Goal: Information Seeking & Learning: Learn about a topic

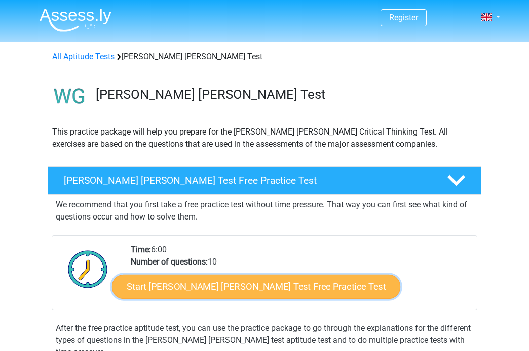
click at [295, 291] on link "Start [PERSON_NAME] [PERSON_NAME] Test Free Practice Test" at bounding box center [256, 287] width 288 height 24
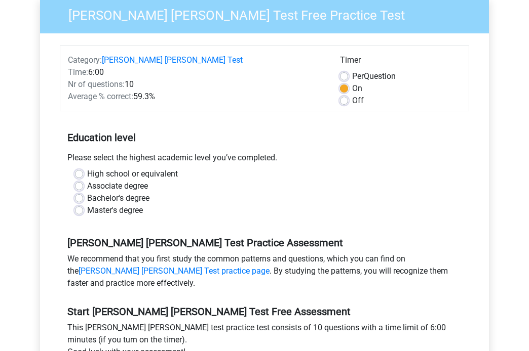
scroll to position [103, 0]
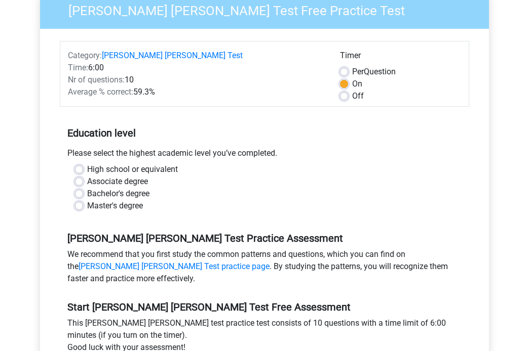
click at [125, 188] on label "Bachelor's degree" at bounding box center [118, 194] width 62 height 12
click at [83, 188] on input "Bachelor's degree" at bounding box center [79, 193] width 8 height 10
radio input "true"
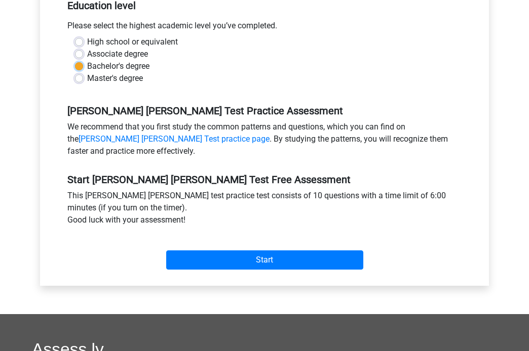
scroll to position [229, 0]
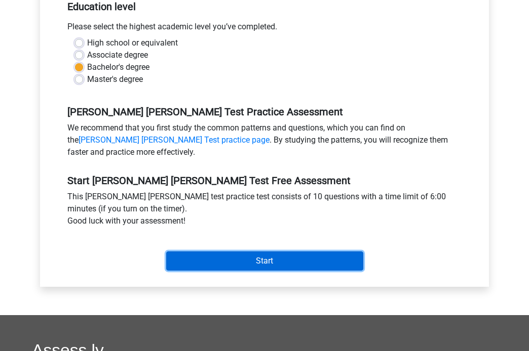
click at [294, 252] on input "Start" at bounding box center [264, 261] width 197 height 19
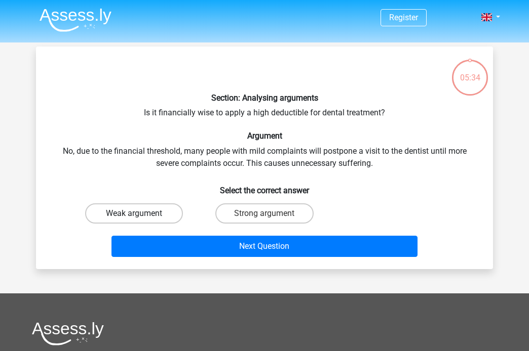
click at [151, 215] on label "Weak argument" at bounding box center [134, 214] width 98 height 20
click at [141, 215] on input "Weak argument" at bounding box center [137, 217] width 7 height 7
radio input "true"
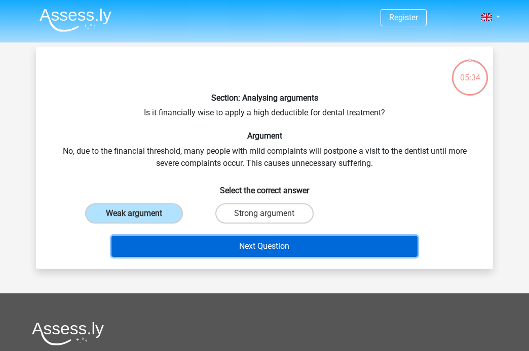
click at [201, 248] on button "Next Question" at bounding box center [264, 246] width 306 height 21
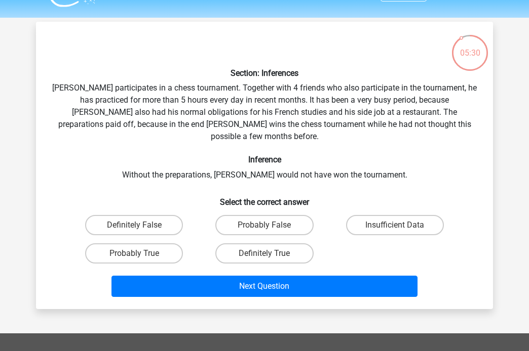
scroll to position [27, 0]
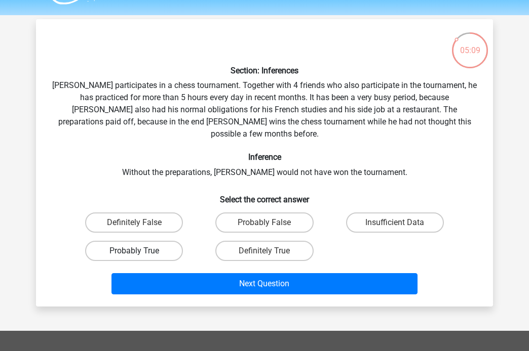
click at [123, 244] on label "Probably True" at bounding box center [134, 251] width 98 height 20
click at [134, 251] on input "Probably True" at bounding box center [137, 254] width 7 height 7
radio input "true"
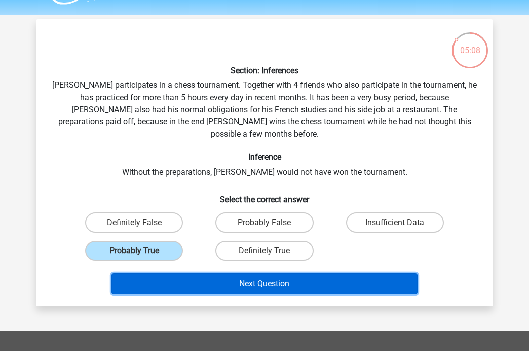
click at [190, 280] on button "Next Question" at bounding box center [264, 283] width 306 height 21
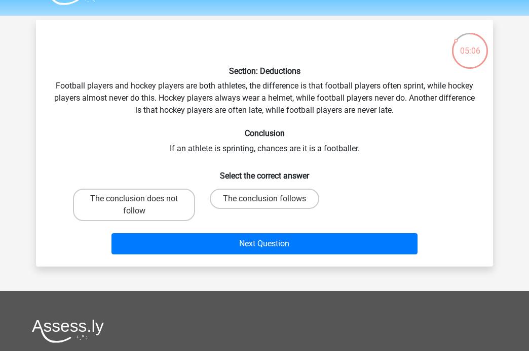
scroll to position [23, 0]
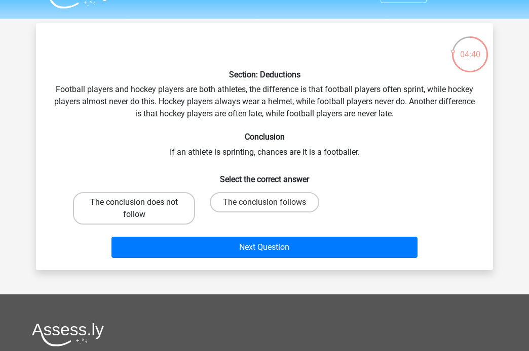
click at [146, 204] on label "The conclusion does not follow" at bounding box center [134, 208] width 122 height 32
click at [141, 204] on input "The conclusion does not follow" at bounding box center [137, 205] width 7 height 7
radio input "true"
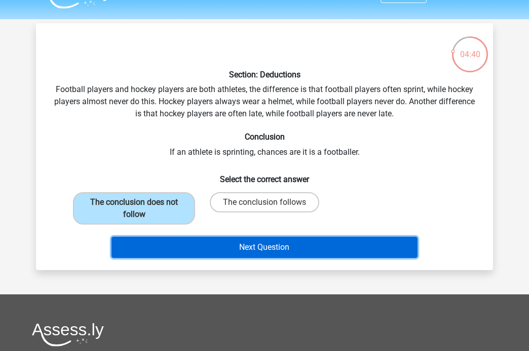
click at [189, 241] on button "Next Question" at bounding box center [264, 247] width 306 height 21
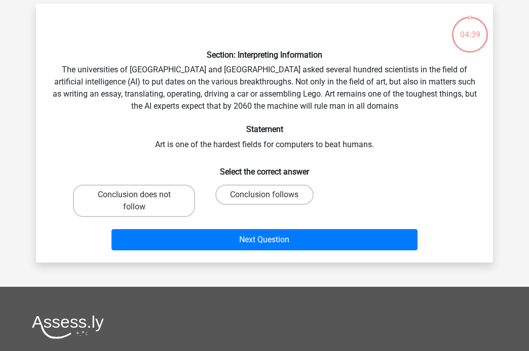
scroll to position [47, 0]
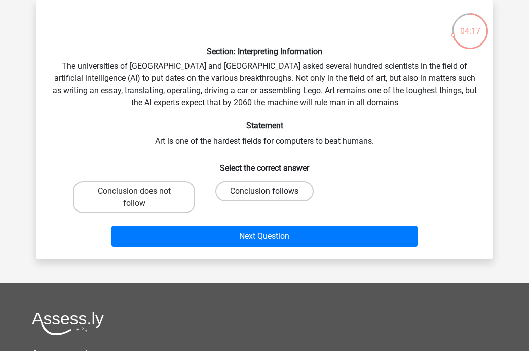
click at [261, 190] on label "Conclusion follows" at bounding box center [264, 191] width 98 height 20
click at [264, 191] on input "Conclusion follows" at bounding box center [267, 194] width 7 height 7
radio input "true"
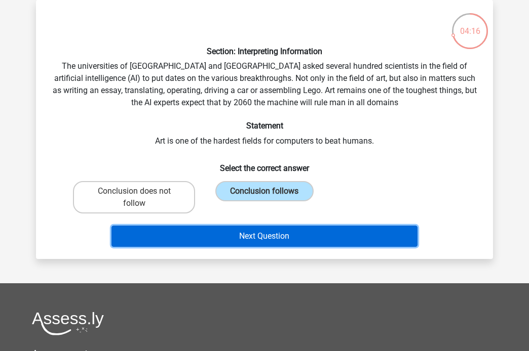
click at [246, 233] on button "Next Question" at bounding box center [264, 236] width 306 height 21
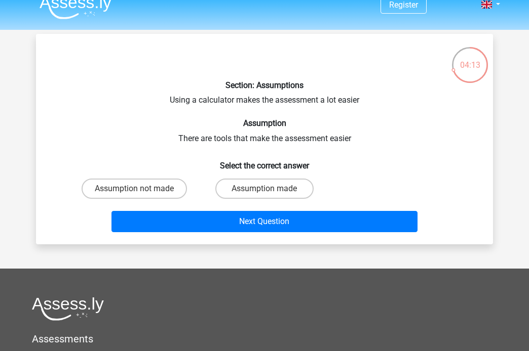
scroll to position [12, 0]
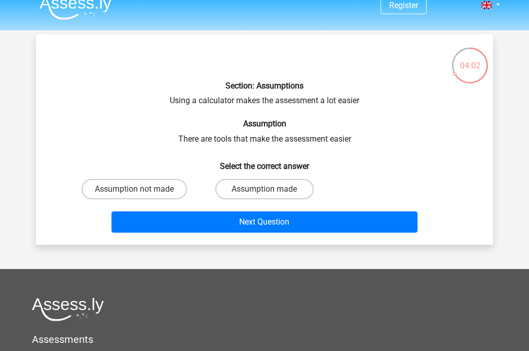
click at [236, 142] on div "Section: Assumptions Using a calculator makes the assessment a lot easier Assum…" at bounding box center [264, 140] width 449 height 194
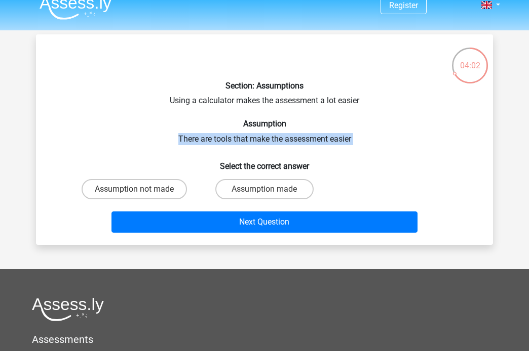
click at [236, 142] on div "Section: Assumptions Using a calculator makes the assessment a lot easier Assum…" at bounding box center [264, 140] width 449 height 194
click at [256, 194] on label "Assumption made" at bounding box center [264, 189] width 98 height 20
click at [264, 194] on input "Assumption made" at bounding box center [267, 192] width 7 height 7
radio input "true"
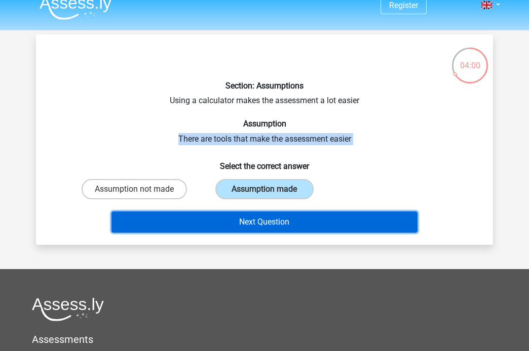
click at [256, 220] on button "Next Question" at bounding box center [264, 222] width 306 height 21
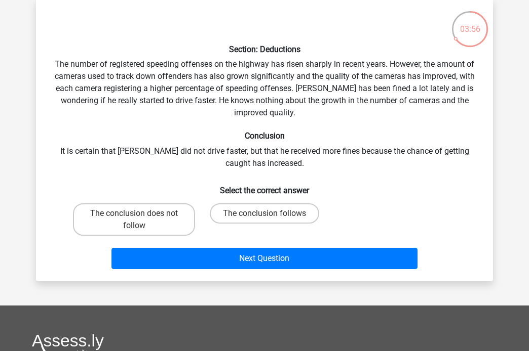
scroll to position [46, 0]
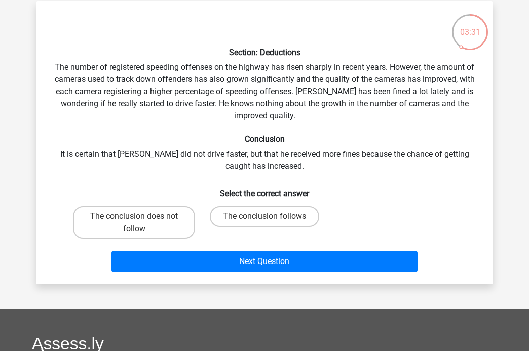
click at [284, 110] on div "Section: Deductions The number of registered speeding offenses on the highway h…" at bounding box center [264, 142] width 449 height 267
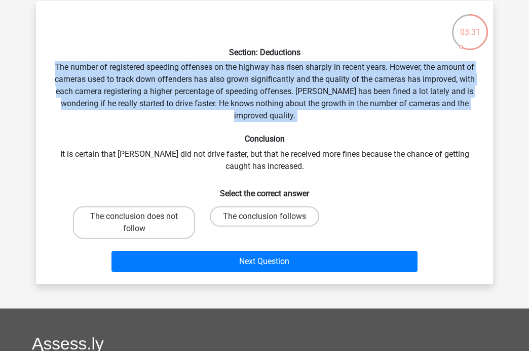
click at [284, 110] on div "Section: Deductions The number of registered speeding offenses on the highway h…" at bounding box center [264, 142] width 449 height 267
click at [280, 125] on div "Section: Deductions The number of registered speeding offenses on the highway h…" at bounding box center [264, 142] width 449 height 267
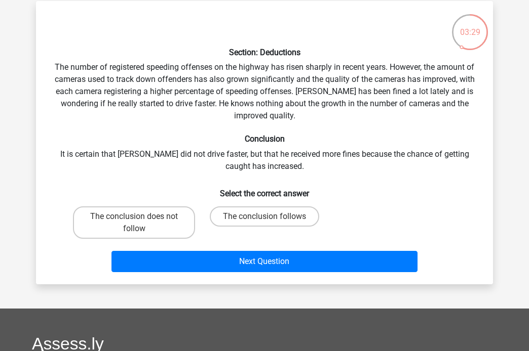
click at [258, 162] on div "Section: Deductions The number of registered speeding offenses on the highway h…" at bounding box center [264, 142] width 449 height 267
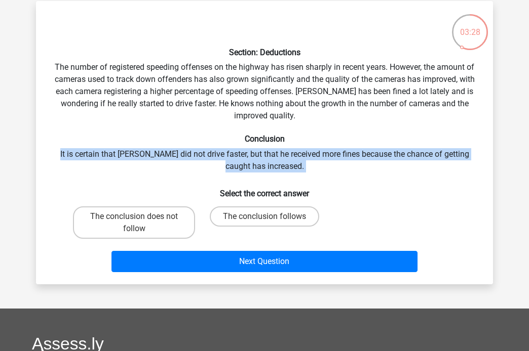
click at [258, 162] on div "Section: Deductions The number of registered speeding offenses on the highway h…" at bounding box center [264, 142] width 449 height 267
click at [258, 159] on div "Section: Deductions The number of registered speeding offenses on the highway h…" at bounding box center [264, 142] width 449 height 267
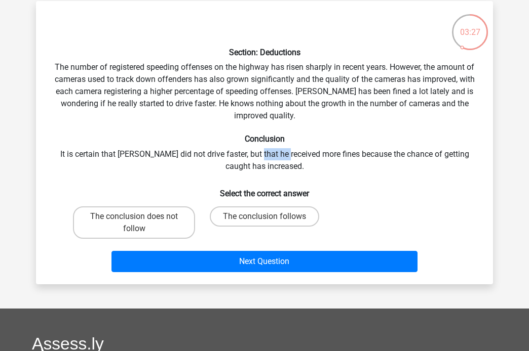
click at [258, 159] on div "Section: Deductions The number of registered speeding offenses on the highway h…" at bounding box center [264, 142] width 449 height 267
click at [233, 221] on label "The conclusion follows" at bounding box center [264, 217] width 109 height 20
click at [264, 221] on input "The conclusion follows" at bounding box center [267, 220] width 7 height 7
radio input "true"
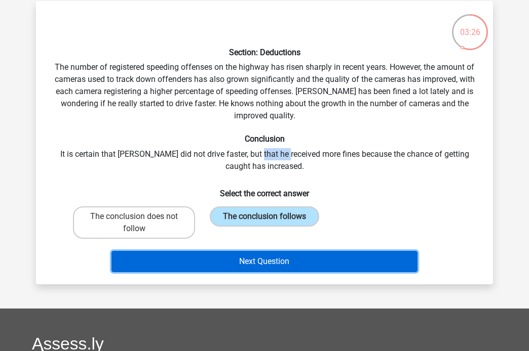
click at [226, 263] on button "Next Question" at bounding box center [264, 261] width 306 height 21
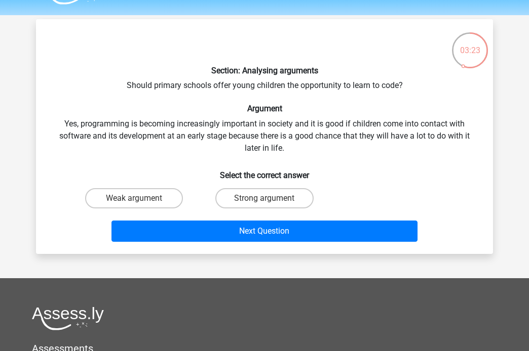
scroll to position [27, 0]
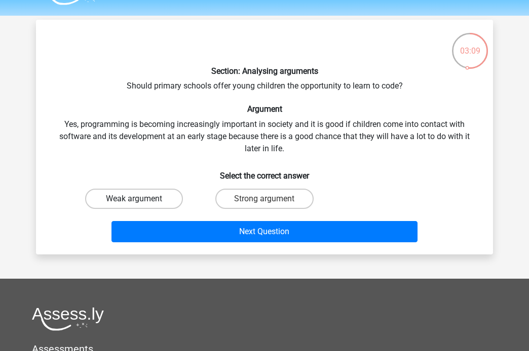
click at [157, 195] on label "Weak argument" at bounding box center [134, 199] width 98 height 20
click at [141, 199] on input "Weak argument" at bounding box center [137, 202] width 7 height 7
radio input "true"
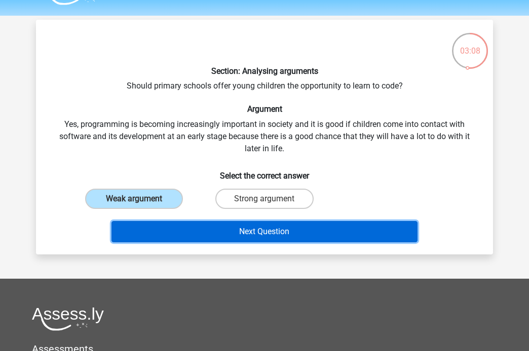
click at [156, 229] on button "Next Question" at bounding box center [264, 231] width 306 height 21
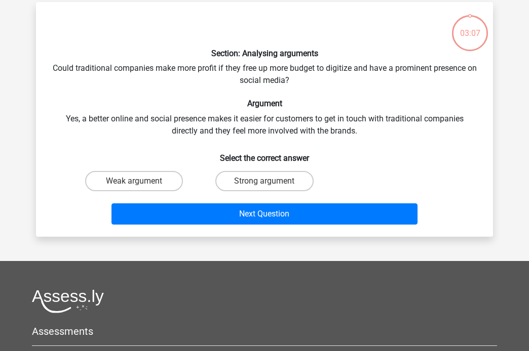
scroll to position [47, 0]
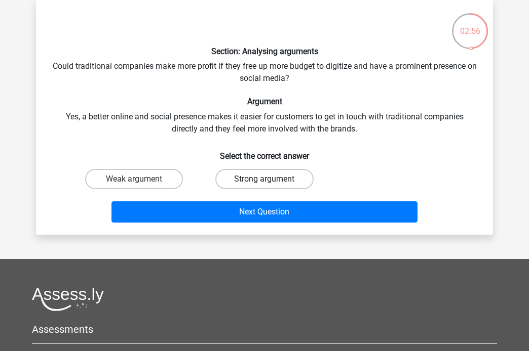
click at [269, 177] on label "Strong argument" at bounding box center [264, 179] width 98 height 20
click at [269, 179] on input "Strong argument" at bounding box center [267, 182] width 7 height 7
radio input "true"
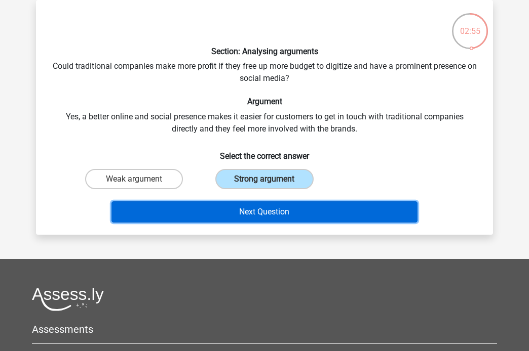
click at [245, 219] on button "Next Question" at bounding box center [264, 211] width 306 height 21
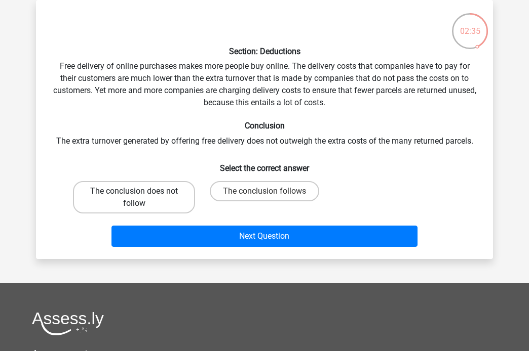
click at [119, 203] on label "The conclusion does not follow" at bounding box center [134, 197] width 122 height 32
click at [134, 198] on input "The conclusion does not follow" at bounding box center [137, 194] width 7 height 7
radio input "true"
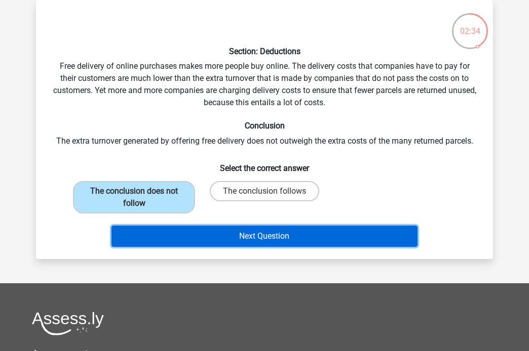
click at [177, 235] on button "Next Question" at bounding box center [264, 236] width 306 height 21
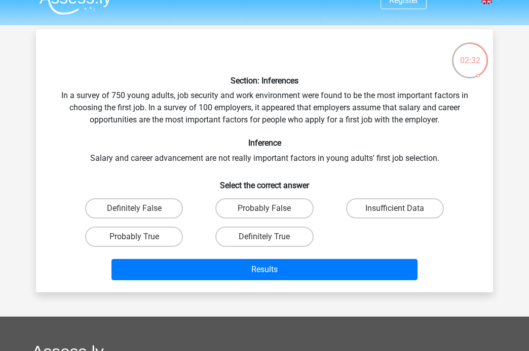
scroll to position [16, 0]
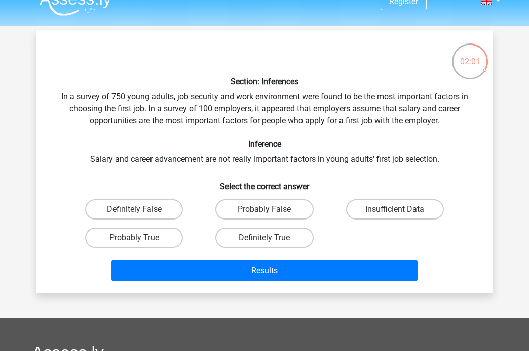
click at [274, 221] on div "Probably False" at bounding box center [264, 209] width 130 height 28
click at [274, 212] on label "Probably False" at bounding box center [264, 209] width 98 height 20
click at [271, 212] on input "Probably False" at bounding box center [267, 213] width 7 height 7
radio input "true"
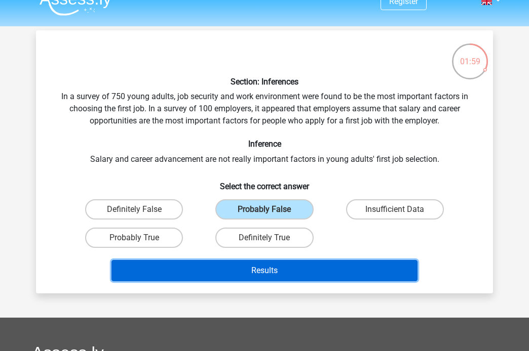
click at [206, 278] on button "Results" at bounding box center [264, 270] width 306 height 21
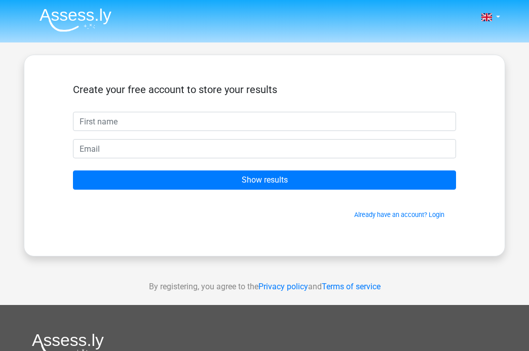
click at [257, 131] on input "text" at bounding box center [264, 121] width 383 height 19
type input "Bronte"
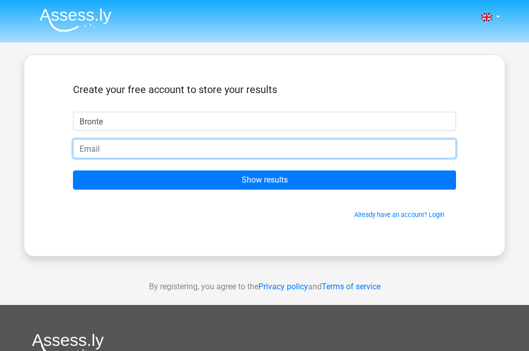
click at [142, 153] on input "email" at bounding box center [264, 148] width 383 height 19
type input "bronteroselocke@gmail.com"
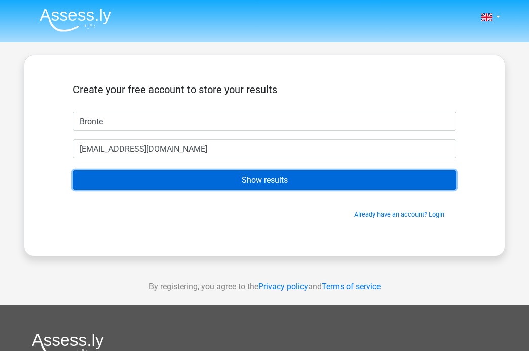
click at [172, 183] on input "Show results" at bounding box center [264, 180] width 383 height 19
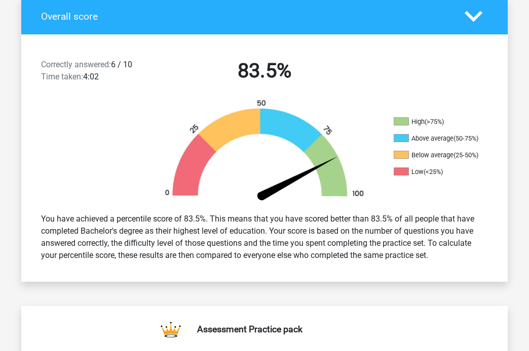
scroll to position [237, 0]
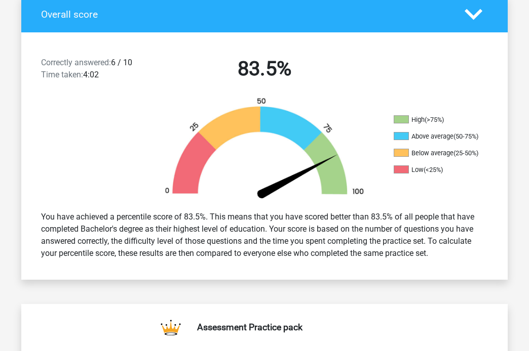
click at [353, 224] on div "You have achieved a percentile score of 83.5%. This means that you have scored …" at bounding box center [264, 235] width 462 height 57
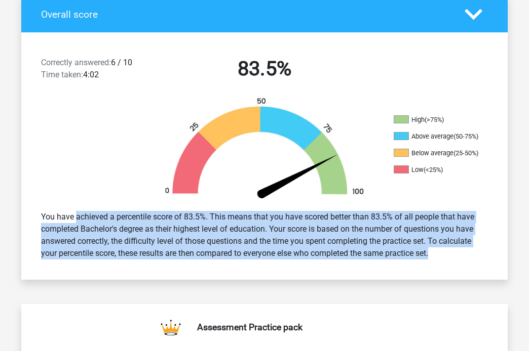
click at [353, 224] on div "You have achieved a percentile score of 83.5%. This means that you have scored …" at bounding box center [264, 235] width 462 height 57
click at [354, 224] on div "You have achieved a percentile score of 83.5%. This means that you have scored …" at bounding box center [264, 235] width 462 height 57
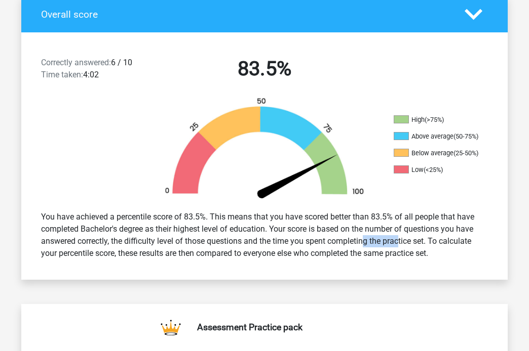
click at [354, 224] on div "You have achieved a percentile score of 83.5%. This means that you have scored …" at bounding box center [264, 235] width 462 height 57
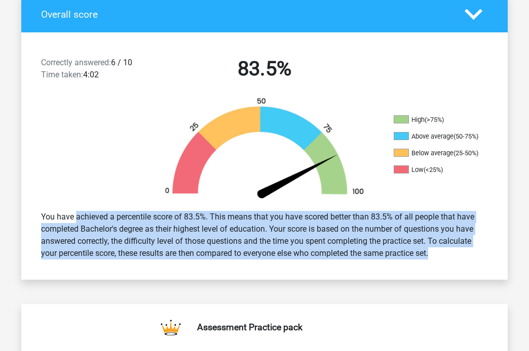
click at [354, 224] on div "You have achieved a percentile score of 83.5%. This means that you have scored …" at bounding box center [264, 235] width 462 height 57
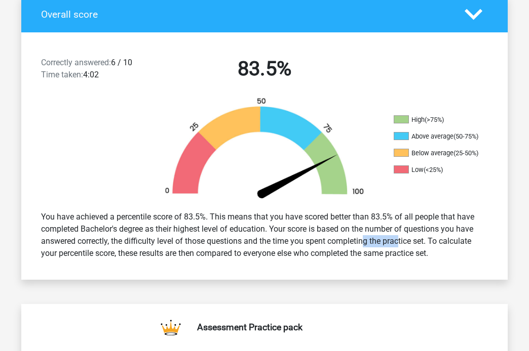
click at [354, 224] on div "You have achieved a percentile score of 83.5%. This means that you have scored …" at bounding box center [264, 235] width 462 height 57
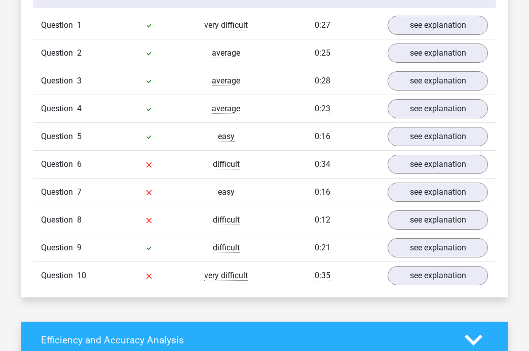
scroll to position [839, 0]
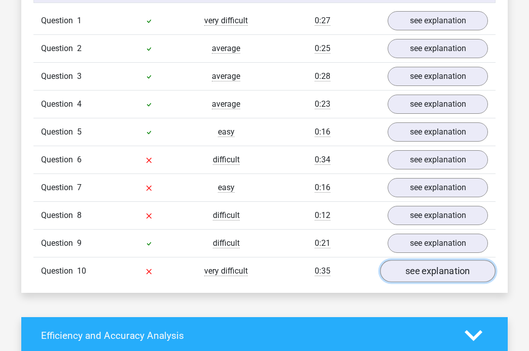
click at [455, 260] on link "see explanation" at bounding box center [437, 271] width 115 height 22
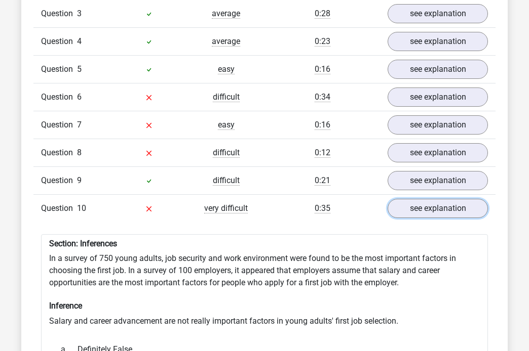
scroll to position [882, 0]
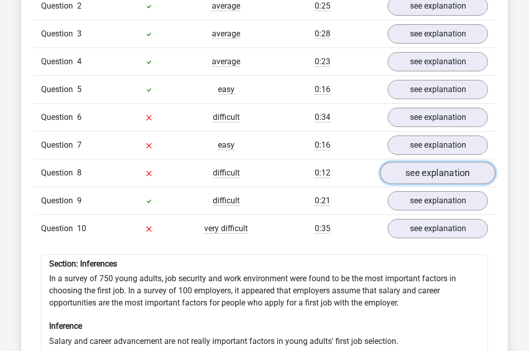
click at [448, 162] on link "see explanation" at bounding box center [437, 173] width 115 height 22
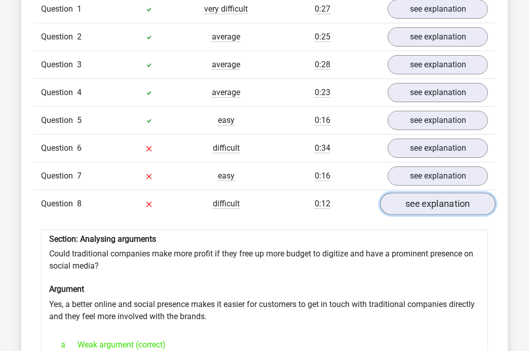
scroll to position [826, 0]
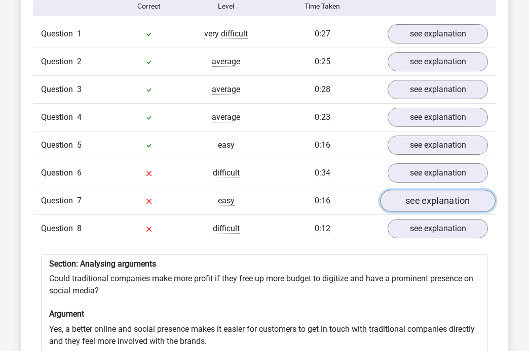
click at [428, 190] on link "see explanation" at bounding box center [437, 201] width 115 height 22
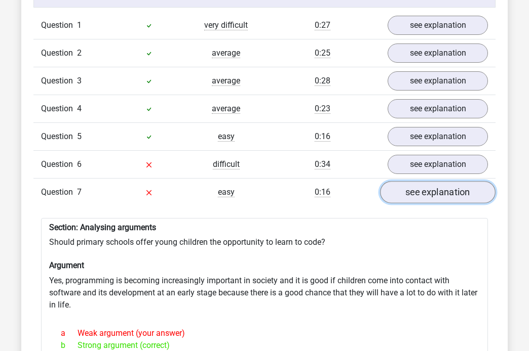
scroll to position [829, 0]
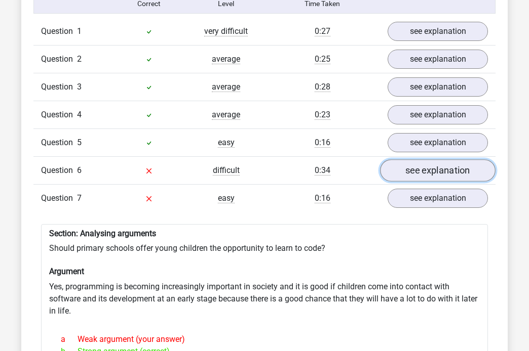
click at [438, 159] on link "see explanation" at bounding box center [437, 170] width 115 height 22
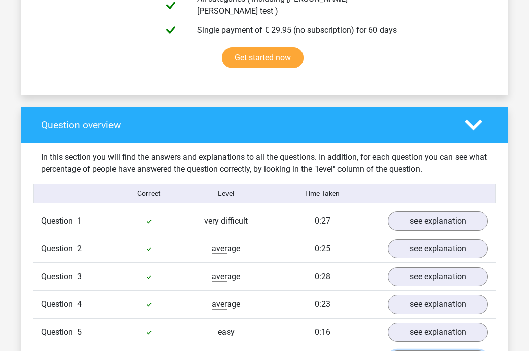
scroll to position [638, 0]
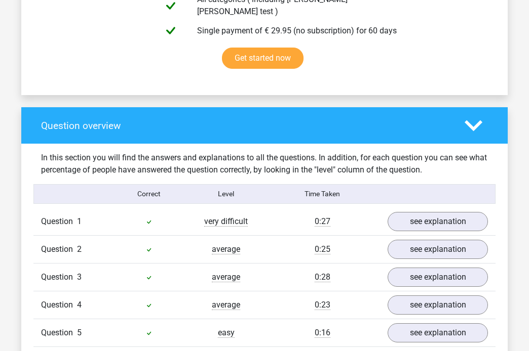
click at [471, 120] on polygon at bounding box center [473, 125] width 18 height 11
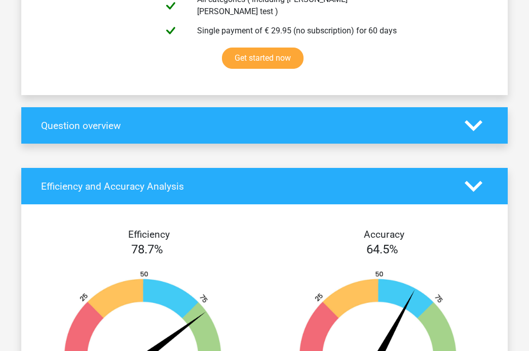
click at [471, 120] on polygon at bounding box center [473, 125] width 18 height 11
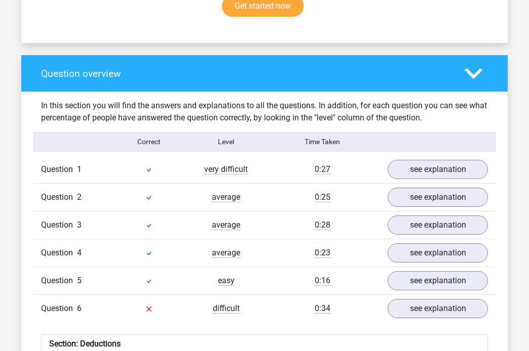
scroll to position [693, 0]
